Goal: Task Accomplishment & Management: Manage account settings

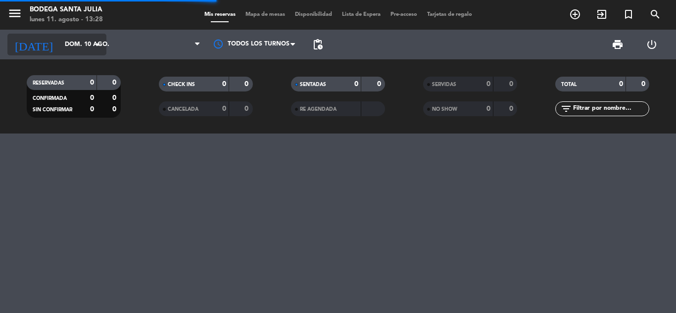
click at [62, 46] on input "dom. 10 ago." at bounding box center [102, 44] width 84 height 17
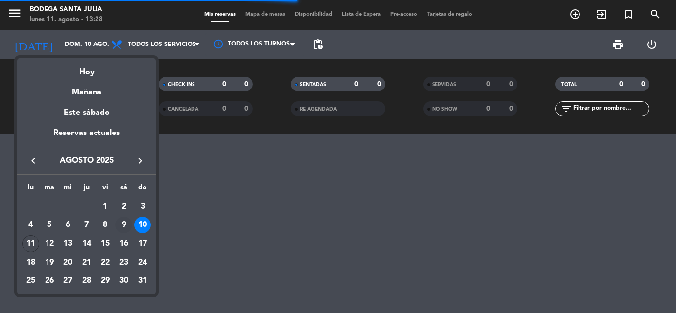
click at [121, 220] on div "9" at bounding box center [123, 225] width 17 height 17
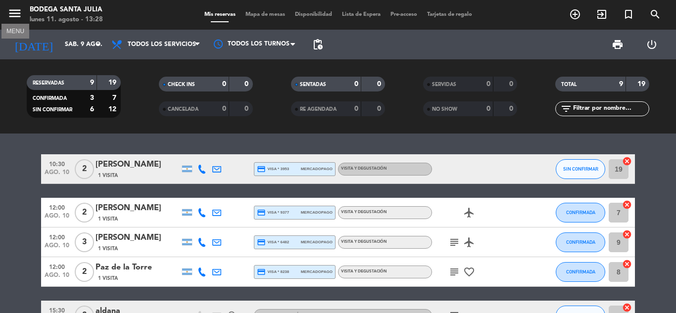
click at [13, 13] on icon "menu" at bounding box center [14, 13] width 15 height 15
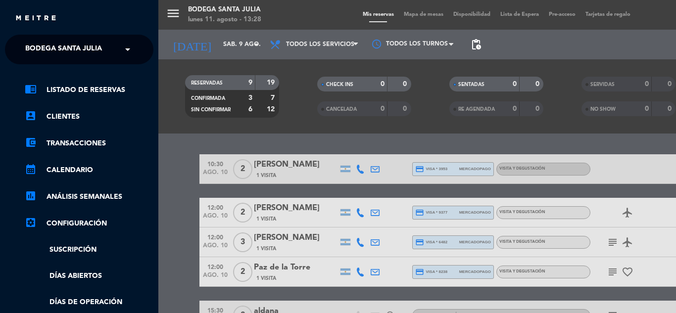
click at [61, 46] on span "Bodega Santa Julia" at bounding box center [63, 49] width 77 height 21
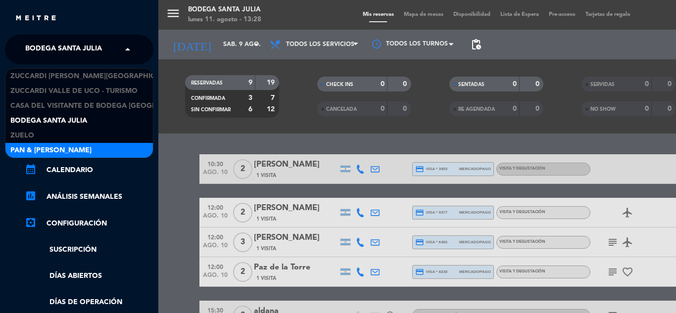
click at [67, 146] on div "Pan & [PERSON_NAME]" at bounding box center [78, 150] width 147 height 15
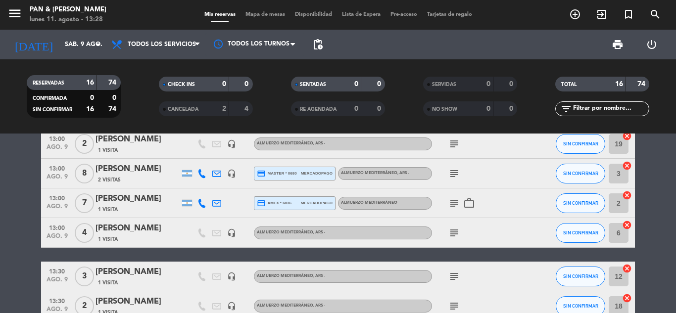
scroll to position [110, 0]
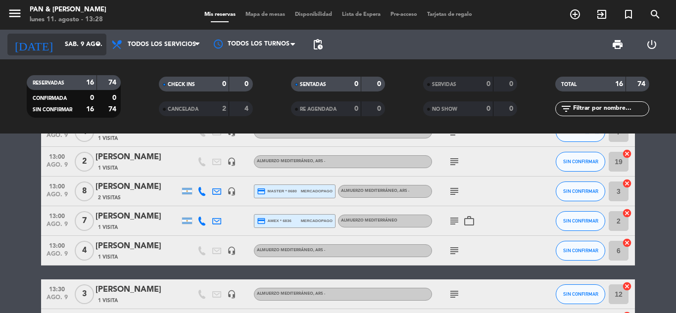
click at [60, 48] on input "sáb. 9 ago." at bounding box center [102, 44] width 84 height 17
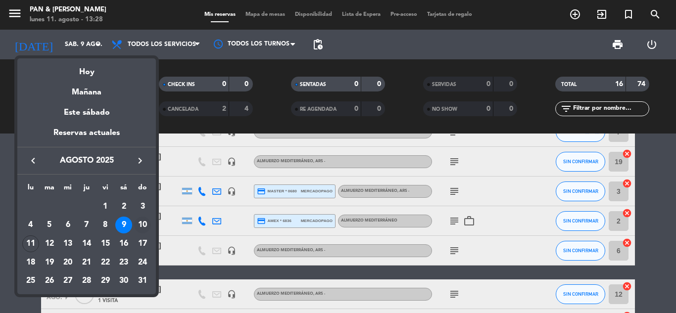
click at [139, 225] on div "10" at bounding box center [142, 225] width 17 height 17
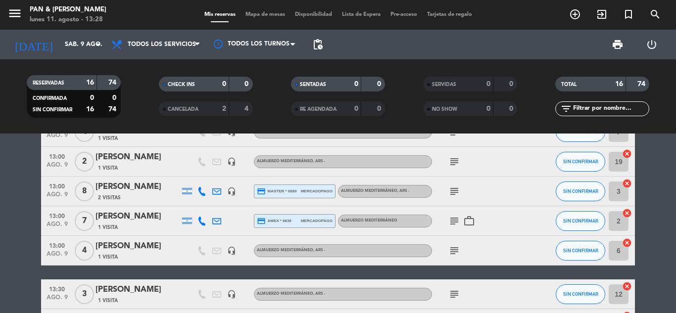
type input "dom. 10 ago."
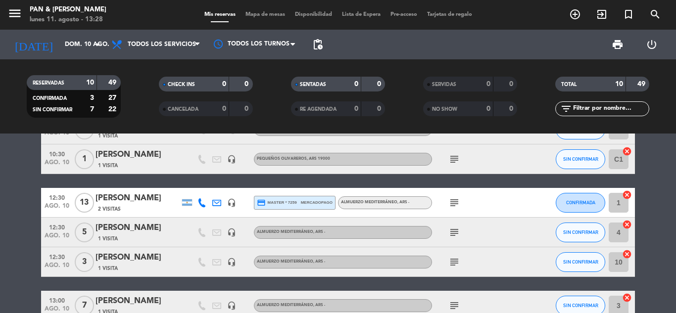
scroll to position [49, 0]
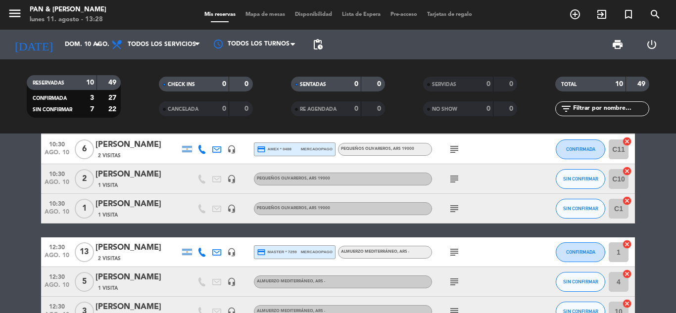
click at [132, 184] on div "1 Visita" at bounding box center [137, 185] width 84 height 8
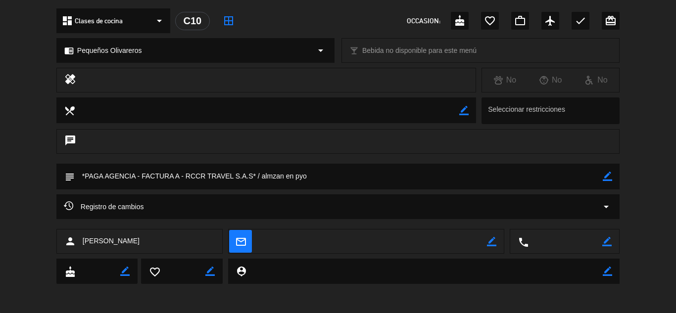
scroll to position [111, 0]
